Goal: Find specific page/section: Find specific page/section

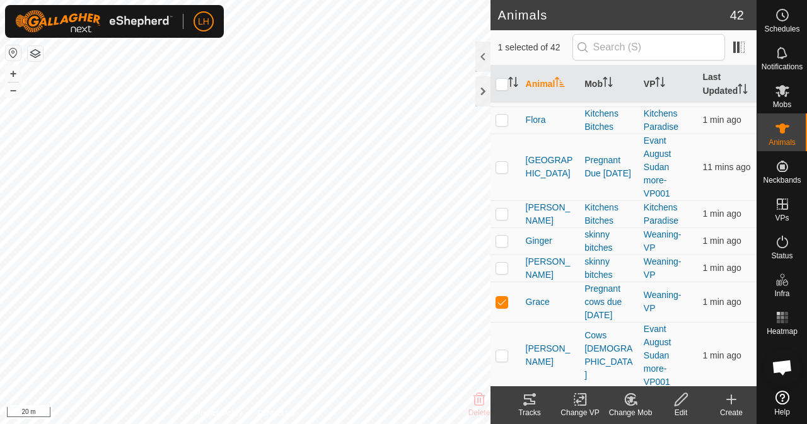
scroll to position [630, 0]
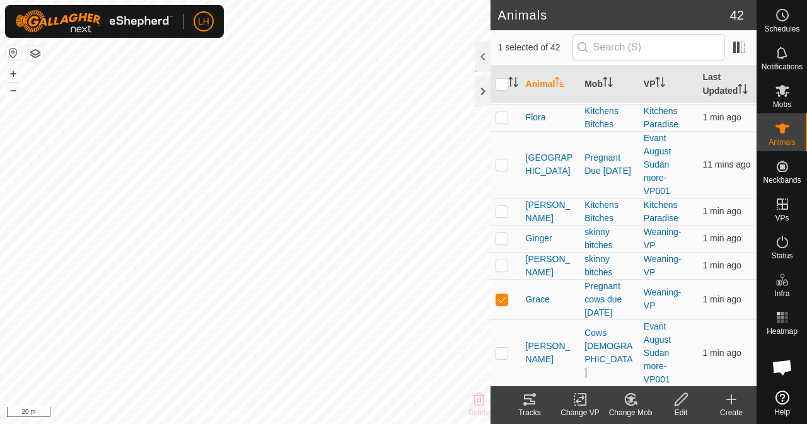
click at [533, 404] on icon at bounding box center [529, 400] width 11 height 10
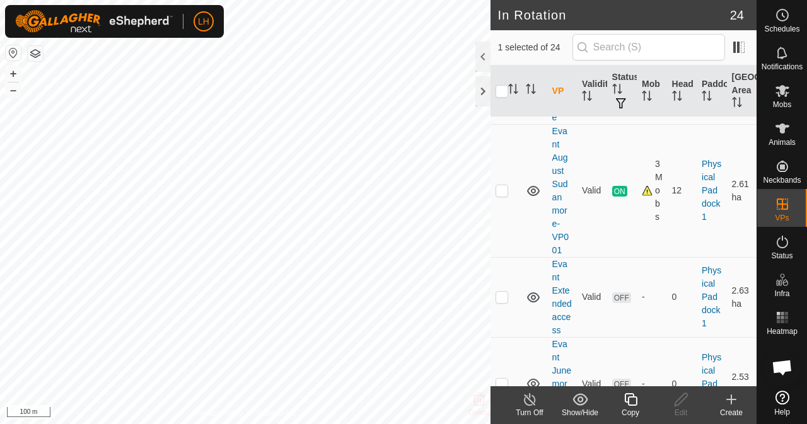
scroll to position [693, 0]
